Goal: Information Seeking & Learning: Learn about a topic

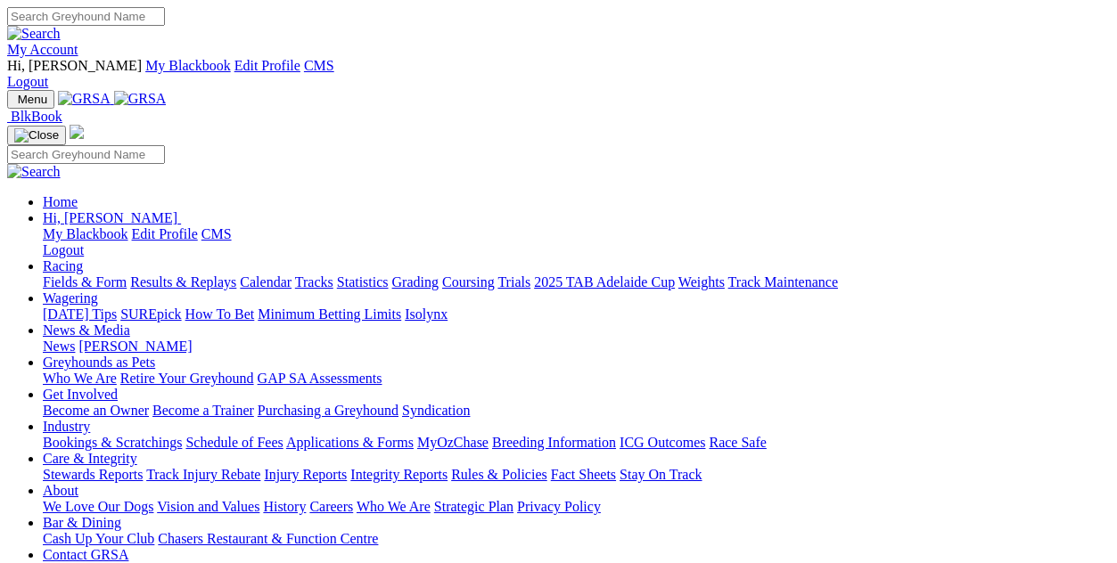
click at [78, 483] on link "About" at bounding box center [61, 490] width 36 height 15
click at [431, 499] on link "Who We Are" at bounding box center [394, 506] width 74 height 15
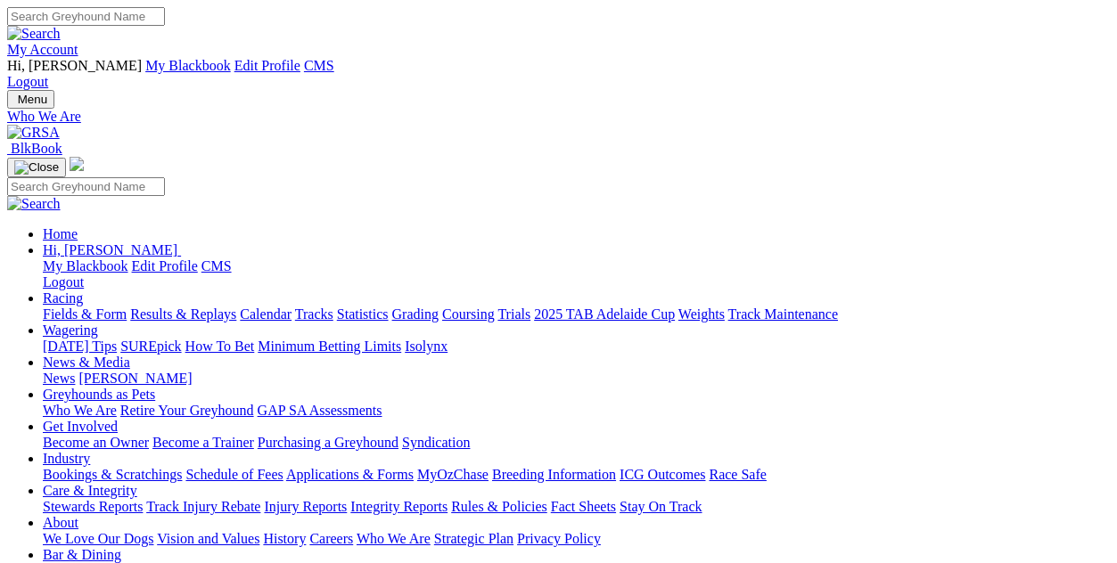
click at [514, 531] on link "Strategic Plan" at bounding box center [473, 538] width 79 height 15
click at [259, 531] on link "Vision and Values" at bounding box center [208, 538] width 103 height 15
click at [165, 26] on input "Search" at bounding box center [86, 16] width 158 height 19
type input "s"
type input "responsibility"
